Goal: Task Accomplishment & Management: Manage account settings

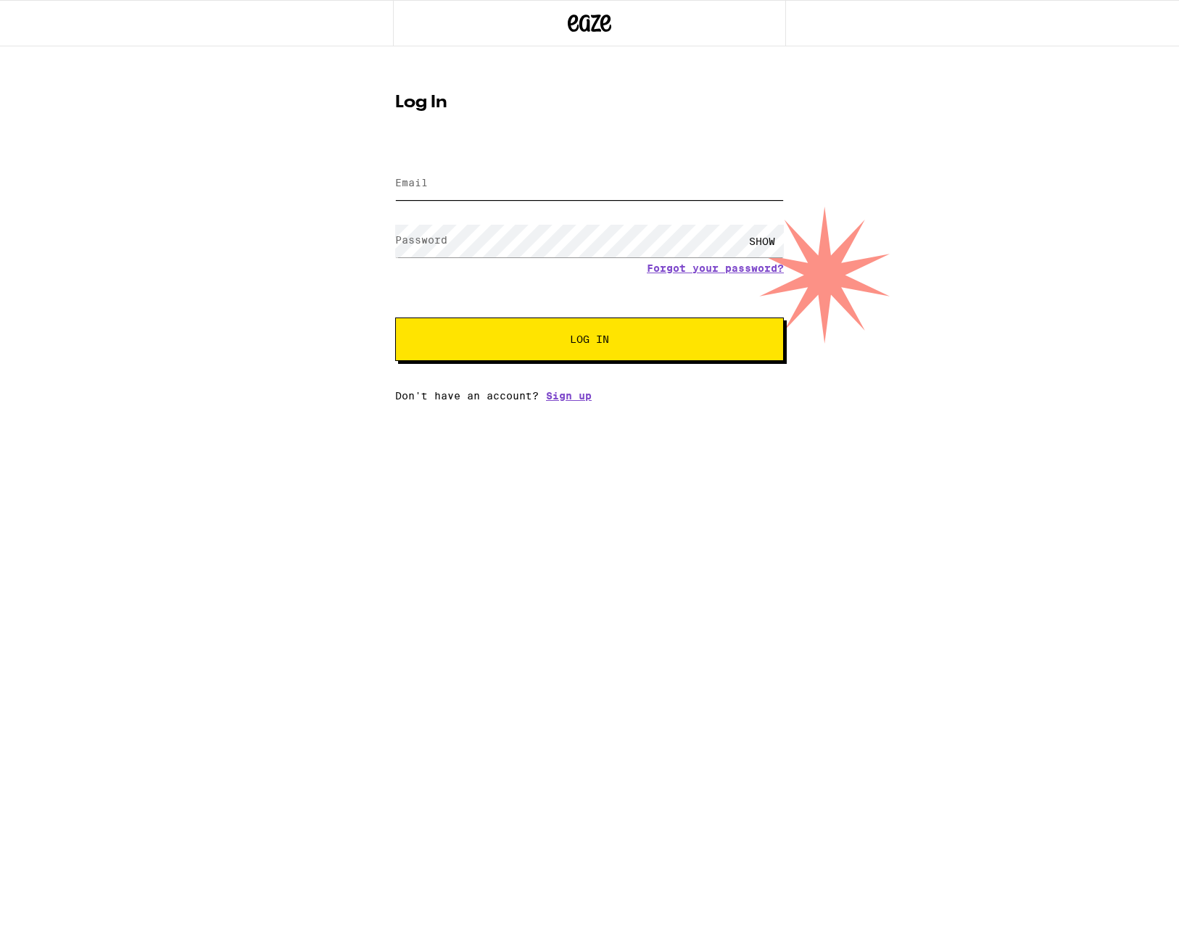
click at [465, 180] on input "Email" at bounding box center [589, 184] width 389 height 33
type input "[EMAIL_ADDRESS][DOMAIN_NAME]"
click at [756, 242] on div "SHOW" at bounding box center [762, 241] width 44 height 33
click at [395, 318] on button "Log In" at bounding box center [589, 340] width 389 height 44
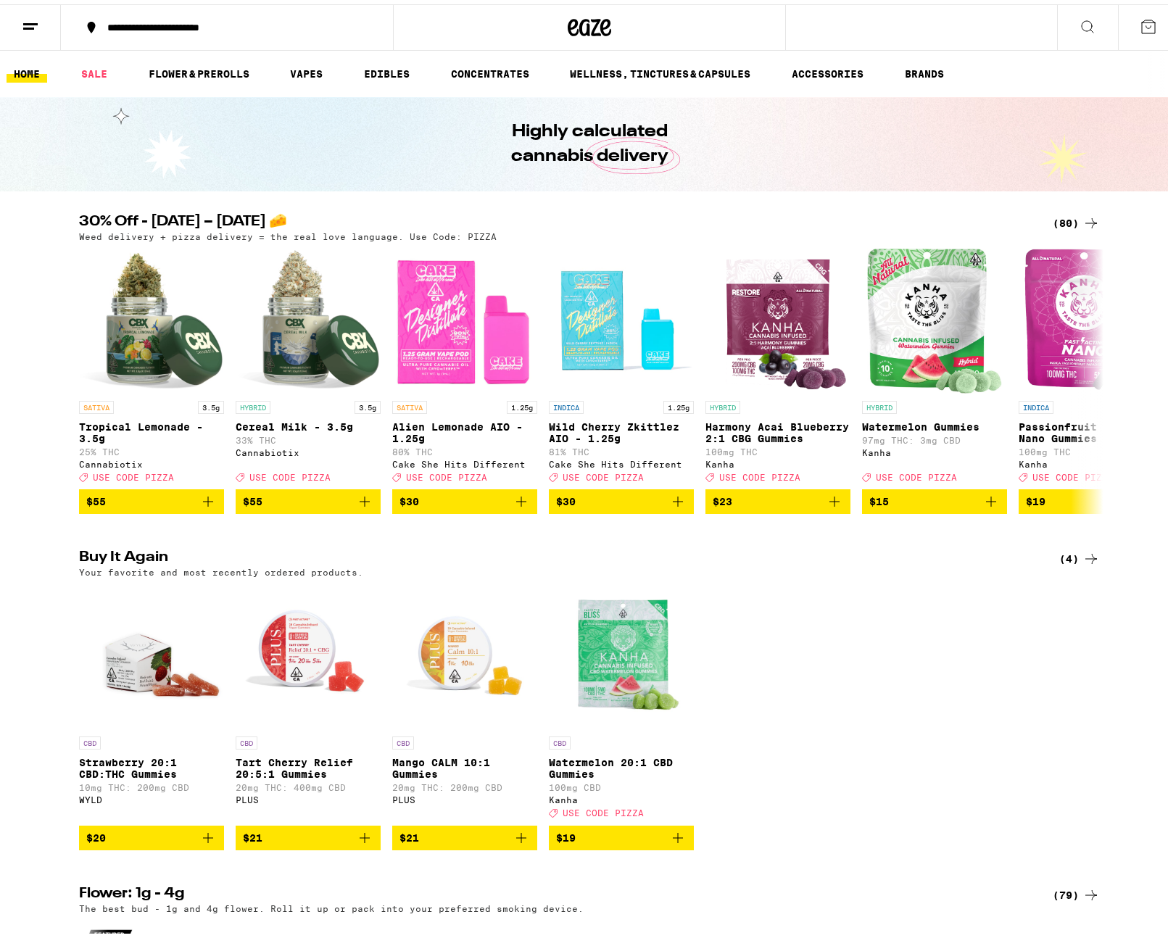
click at [22, 19] on icon at bounding box center [30, 22] width 17 height 17
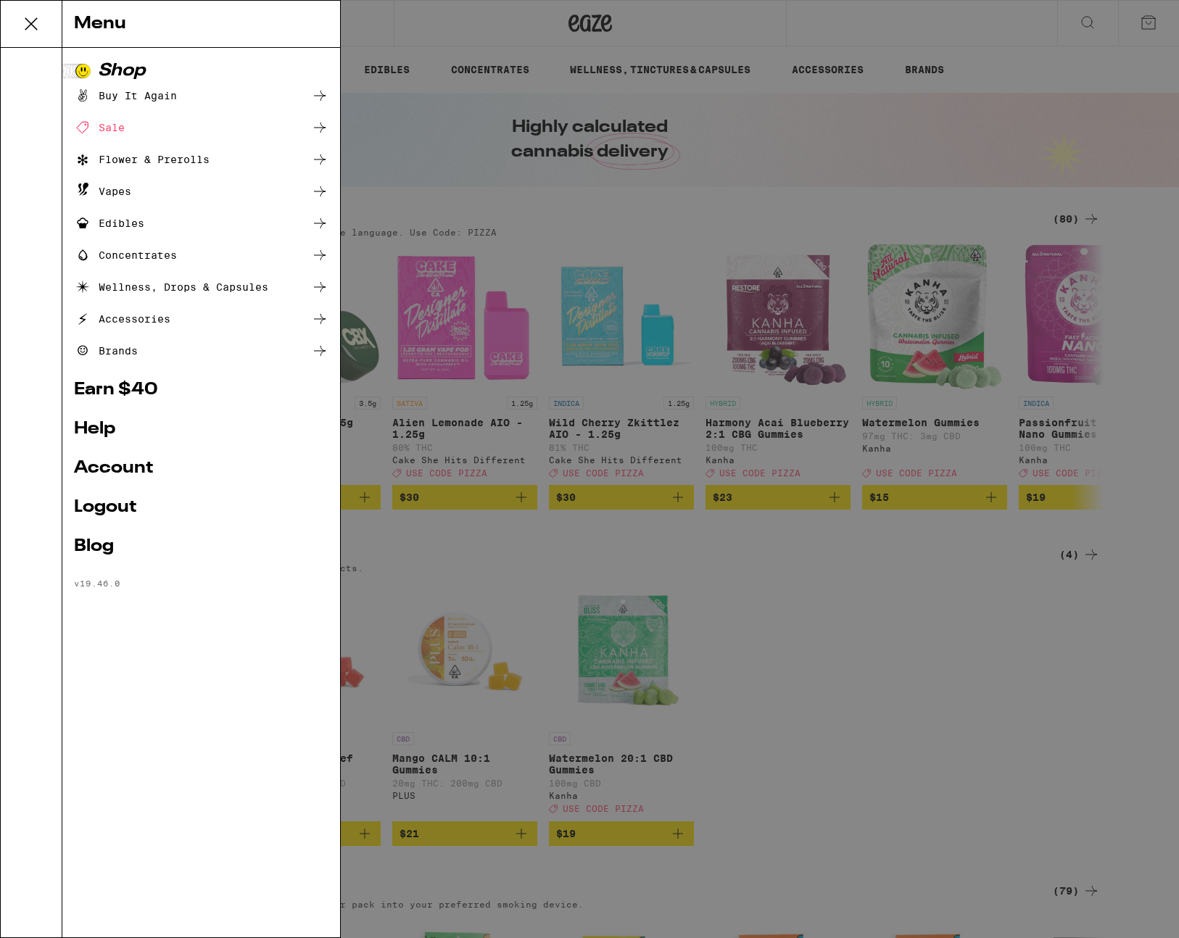
click at [90, 469] on link "Account" at bounding box center [201, 468] width 255 height 17
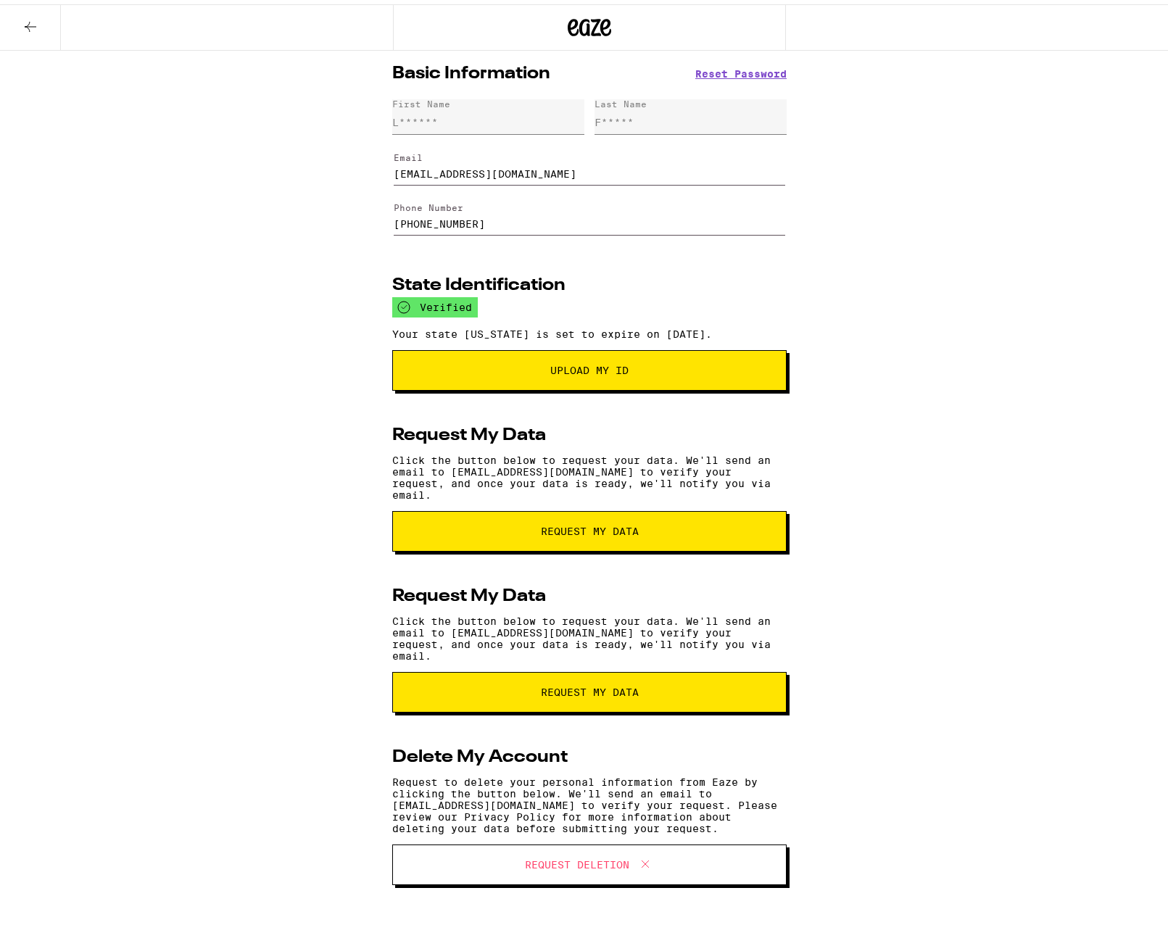
scroll to position [4, 0]
click at [28, 20] on icon at bounding box center [30, 22] width 17 height 17
